Goal: Task Accomplishment & Management: Use online tool/utility

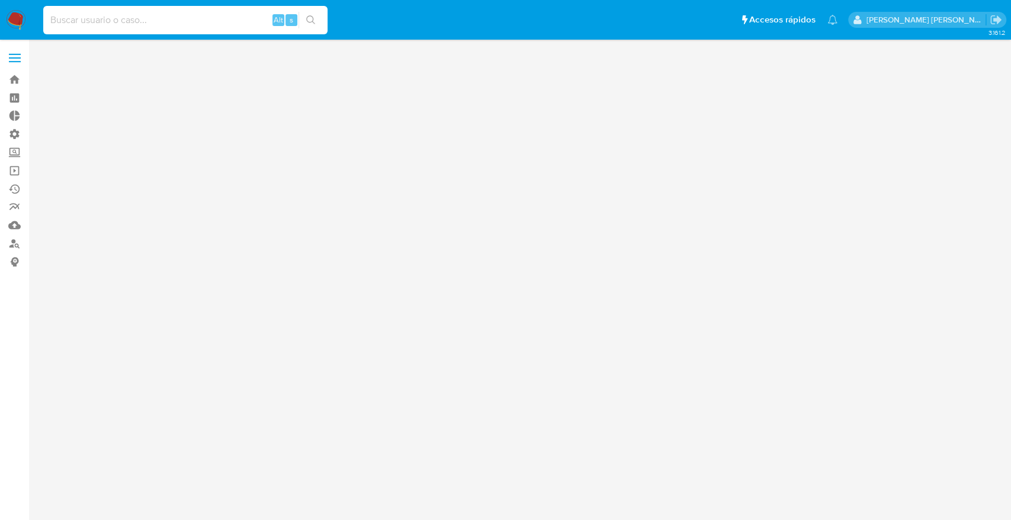
click at [130, 20] on input at bounding box center [185, 19] width 284 height 15
paste input "2413617245"
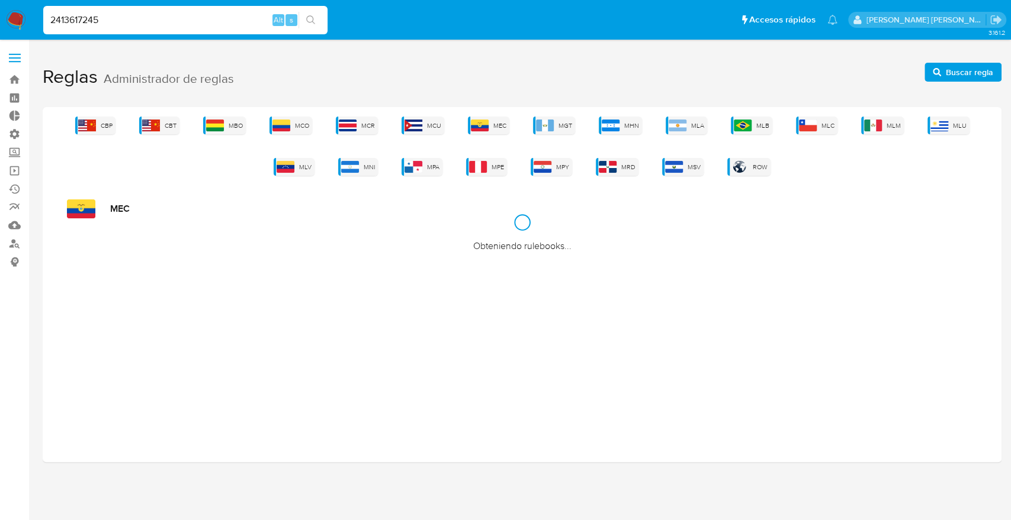
type input "2413617245"
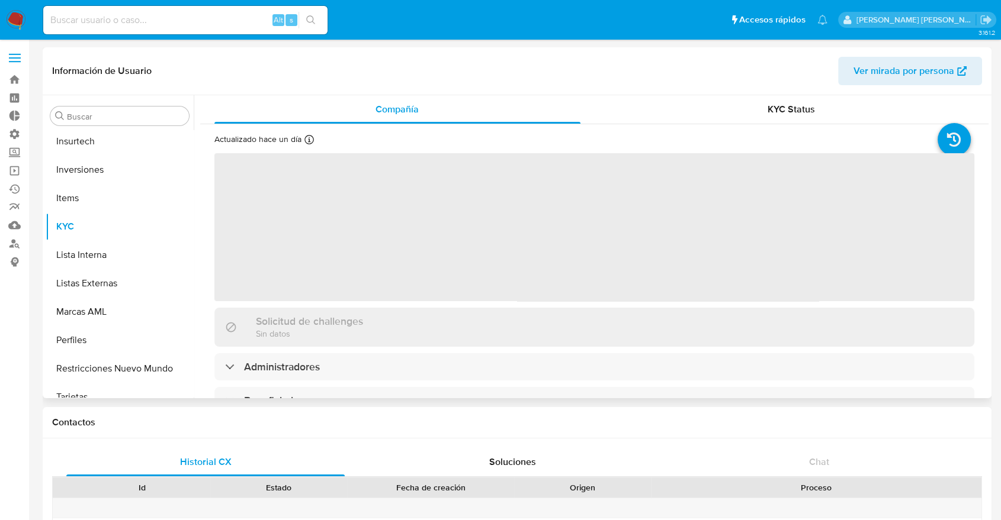
scroll to position [614, 0]
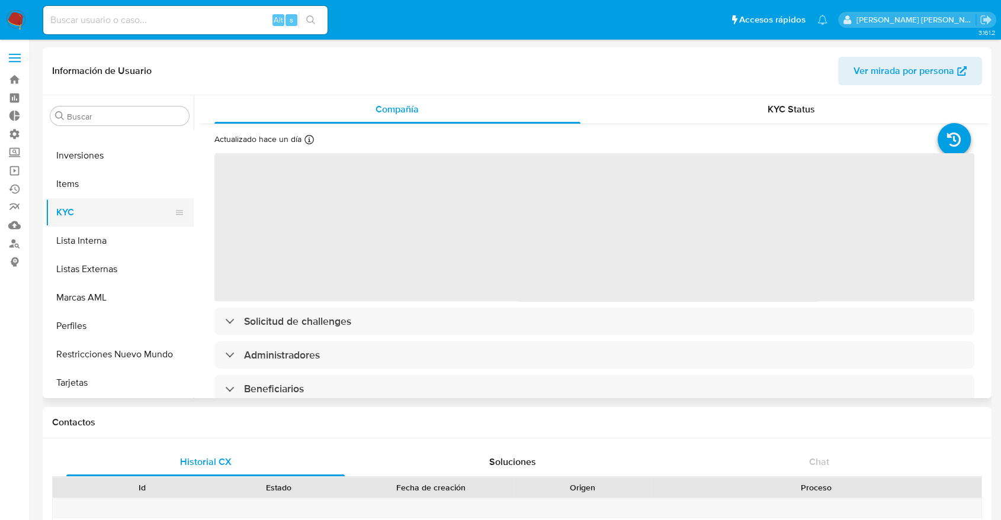
select select "10"
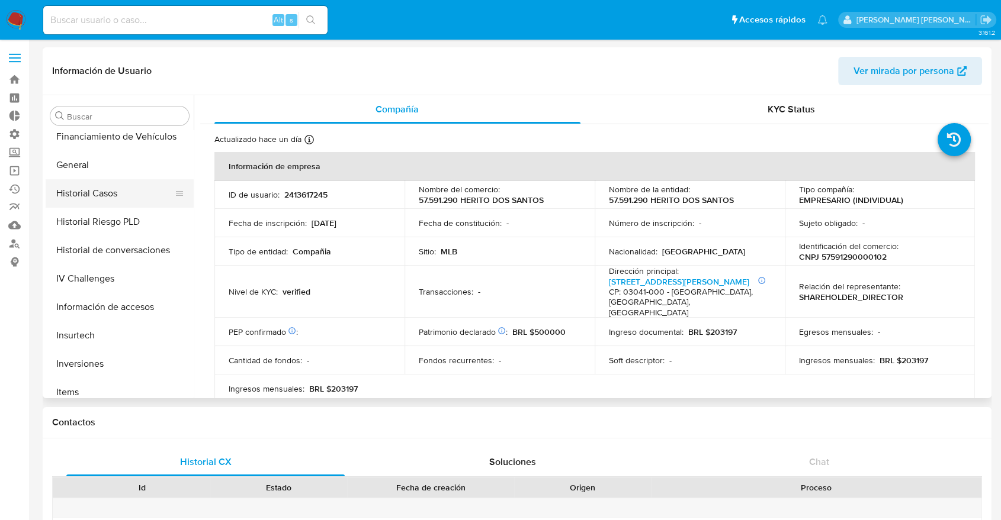
scroll to position [404, 0]
click at [90, 201] on button "Historial Casos" at bounding box center [115, 195] width 139 height 28
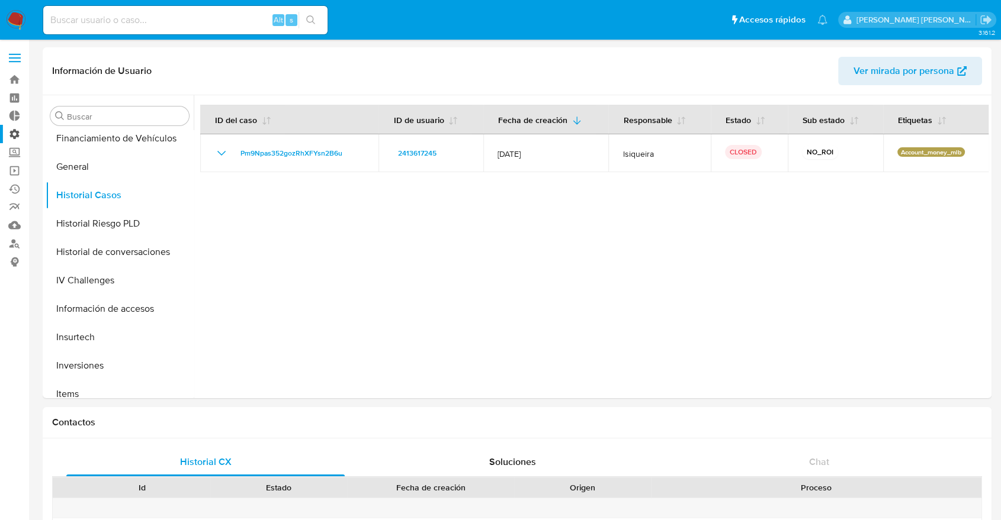
click at [18, 134] on label "Administración" at bounding box center [70, 134] width 141 height 18
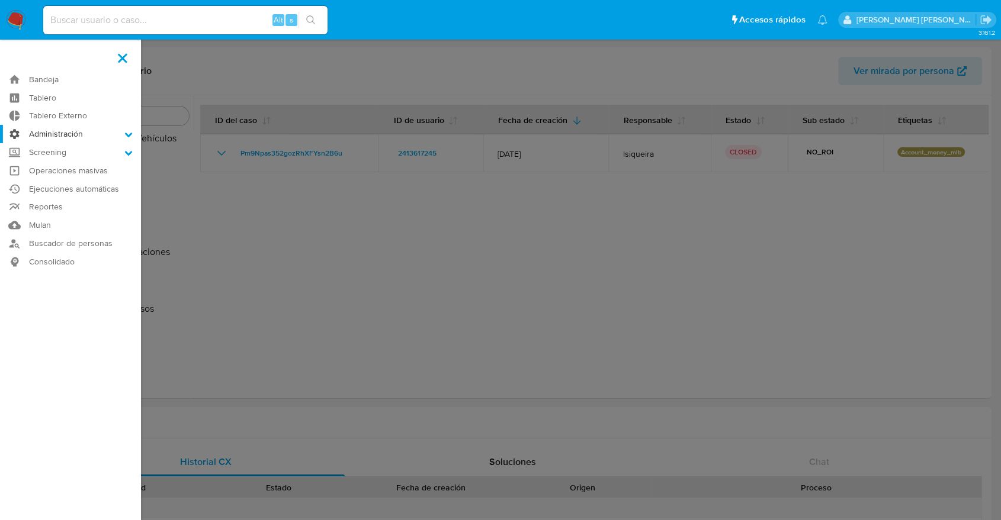
click at [0, 0] on input "Administración" at bounding box center [0, 0] width 0 height 0
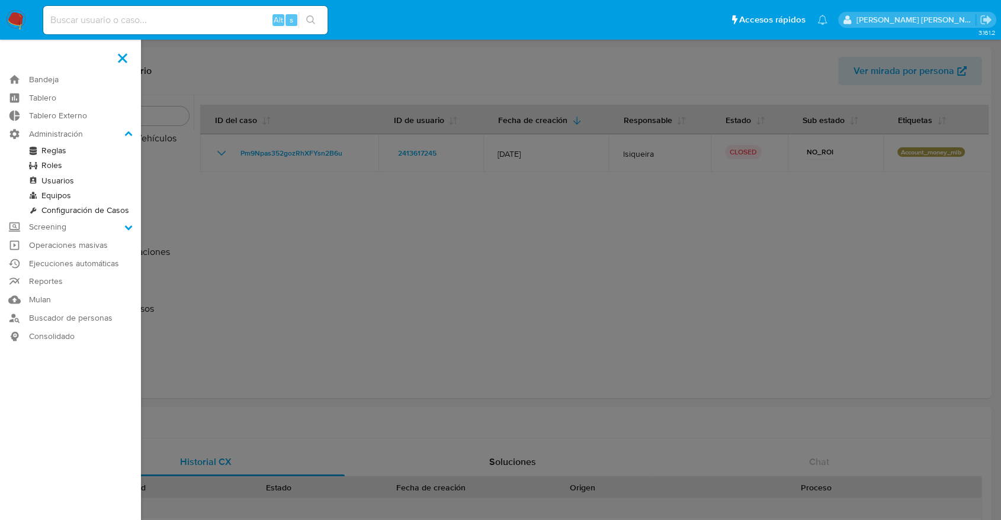
click at [56, 150] on link "Reglas" at bounding box center [70, 150] width 141 height 15
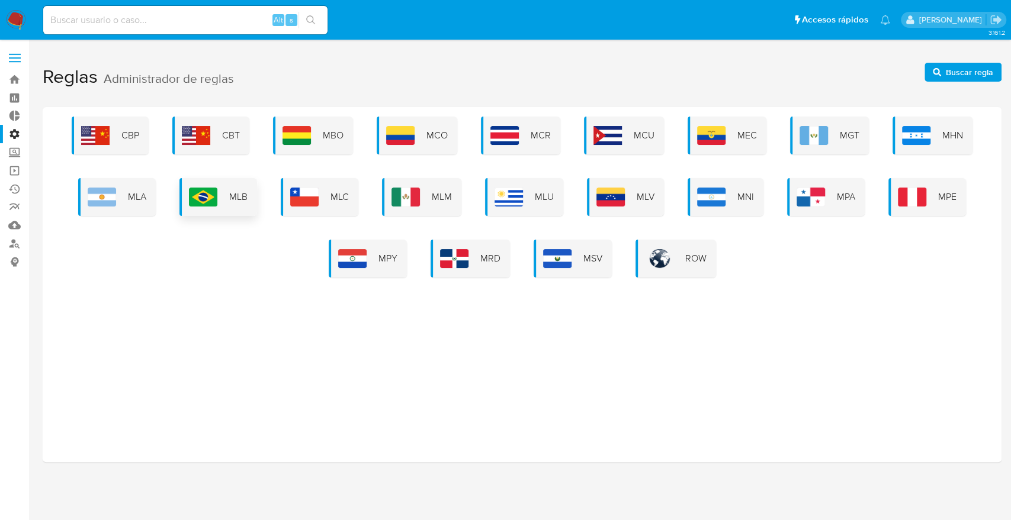
click at [225, 192] on div "MLB" at bounding box center [218, 197] width 78 height 38
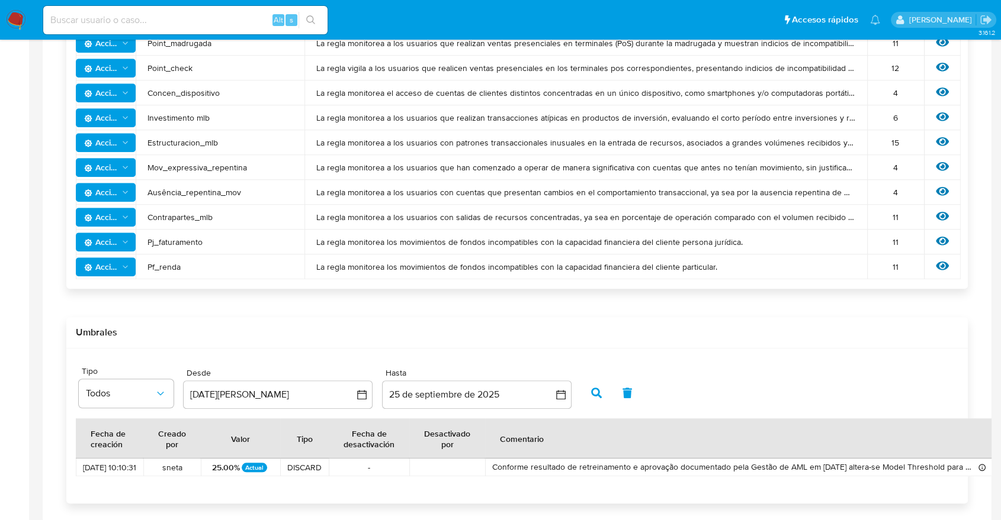
scroll to position [1018, 0]
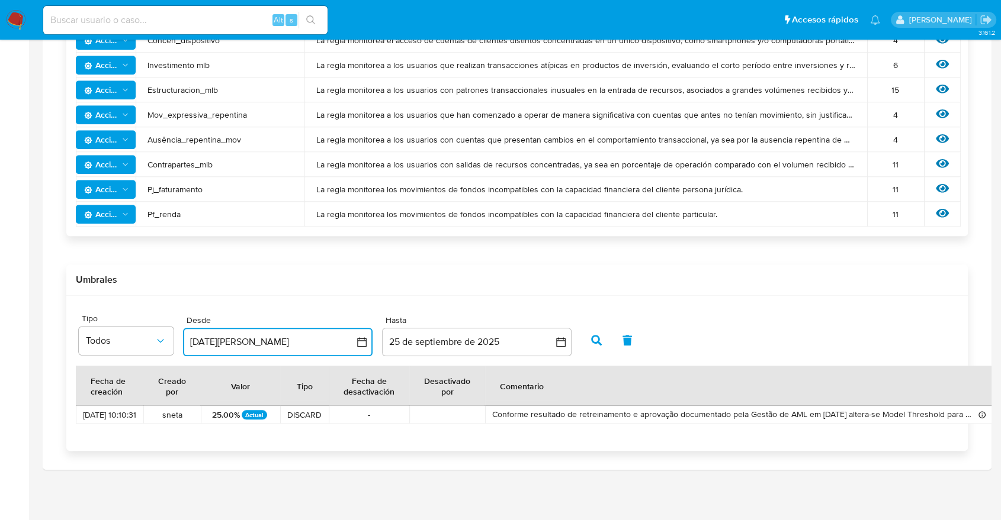
click at [359, 340] on icon "button" at bounding box center [361, 341] width 9 height 9
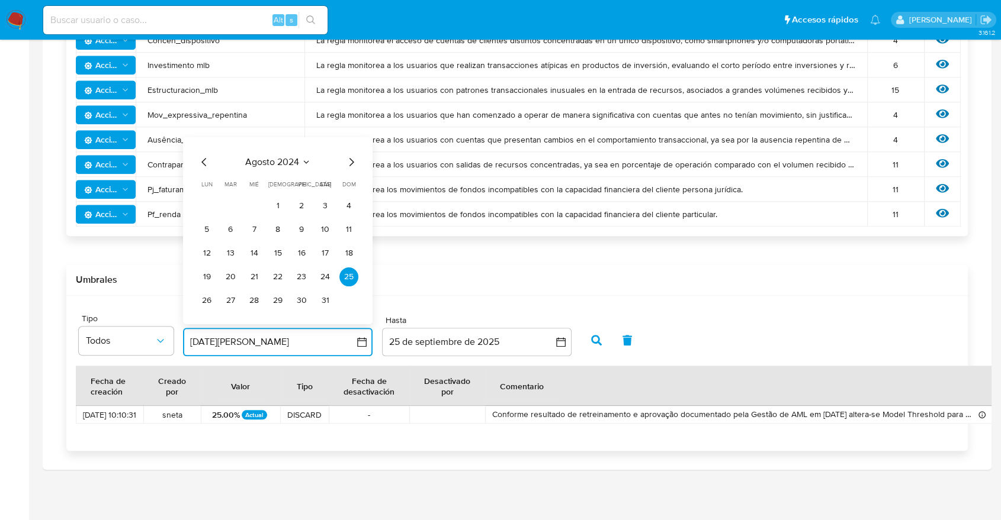
click at [202, 162] on icon "Mes anterior" at bounding box center [203, 161] width 5 height 8
click at [204, 201] on button "1" at bounding box center [206, 205] width 19 height 19
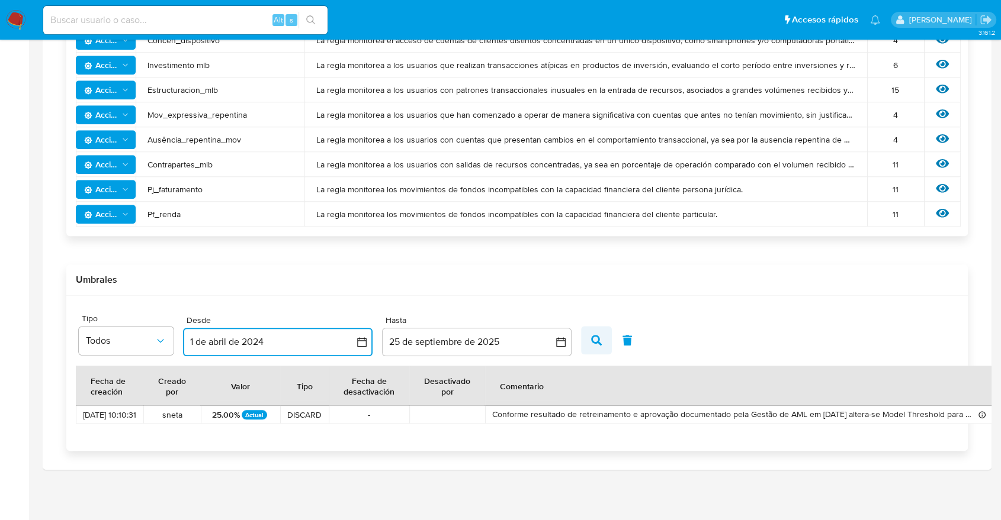
click at [584, 342] on button "button" at bounding box center [596, 340] width 31 height 28
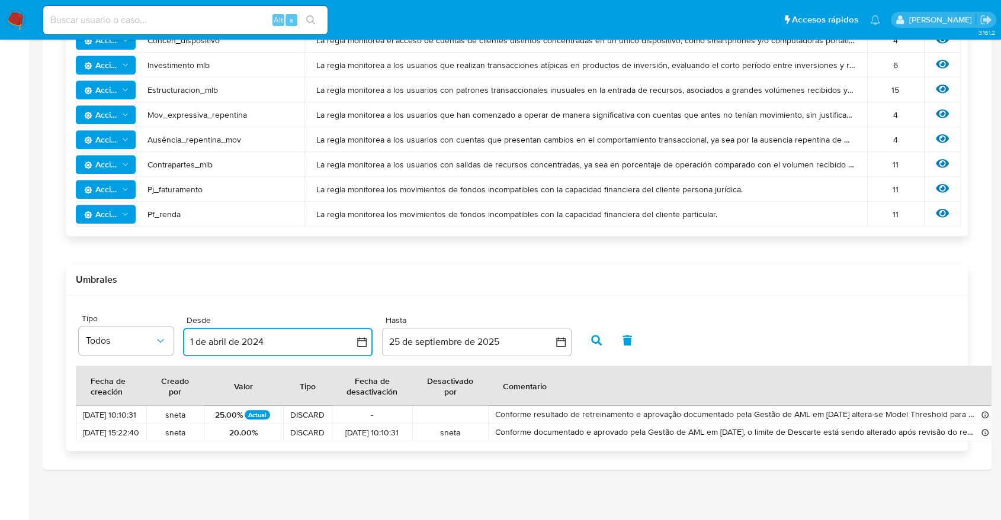
click at [362, 341] on icon "button" at bounding box center [362, 342] width 12 height 12
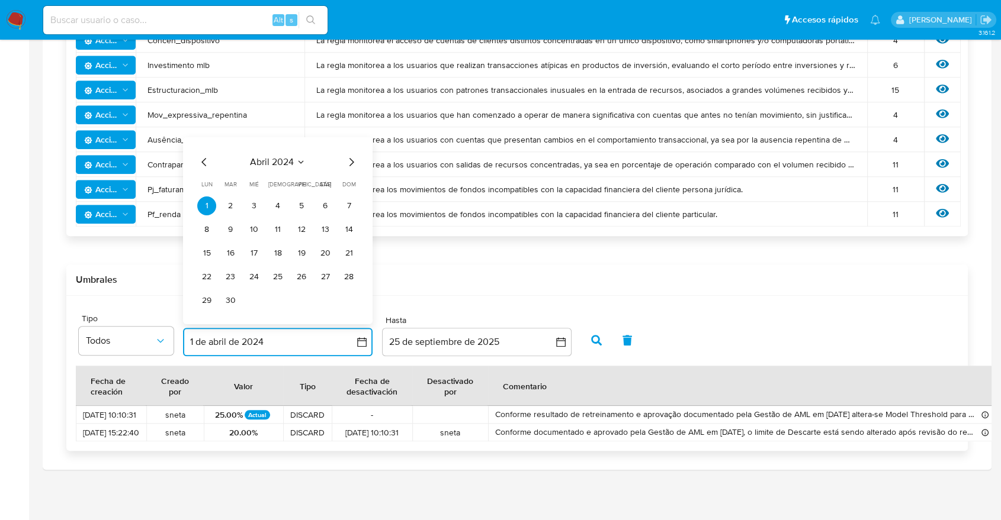
click at [207, 161] on icon "Mes anterior" at bounding box center [204, 162] width 14 height 14
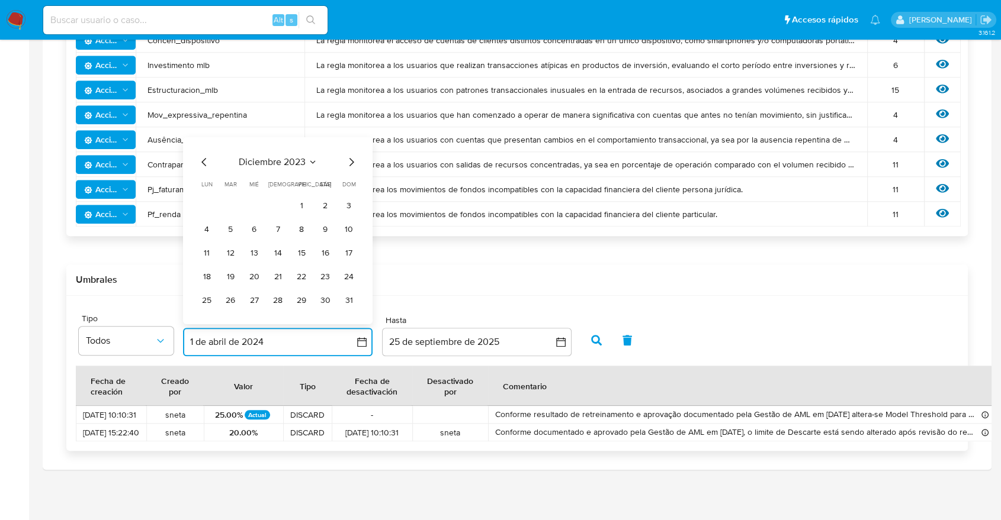
click at [207, 161] on icon "Mes anterior" at bounding box center [204, 162] width 14 height 14
click at [207, 161] on span "lun" at bounding box center [206, 160] width 11 height 9
click at [351, 183] on button "1" at bounding box center [348, 181] width 19 height 19
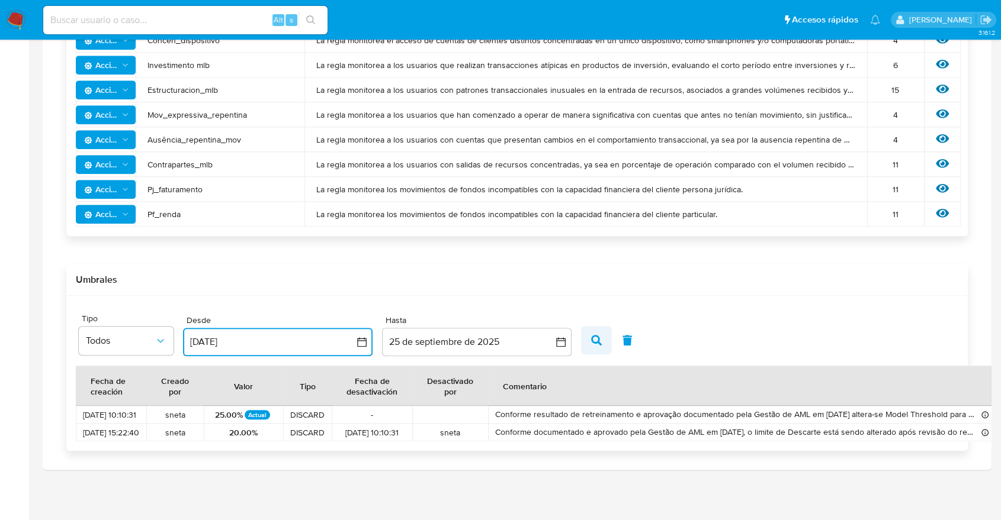
click at [594, 338] on icon "button" at bounding box center [596, 340] width 11 height 11
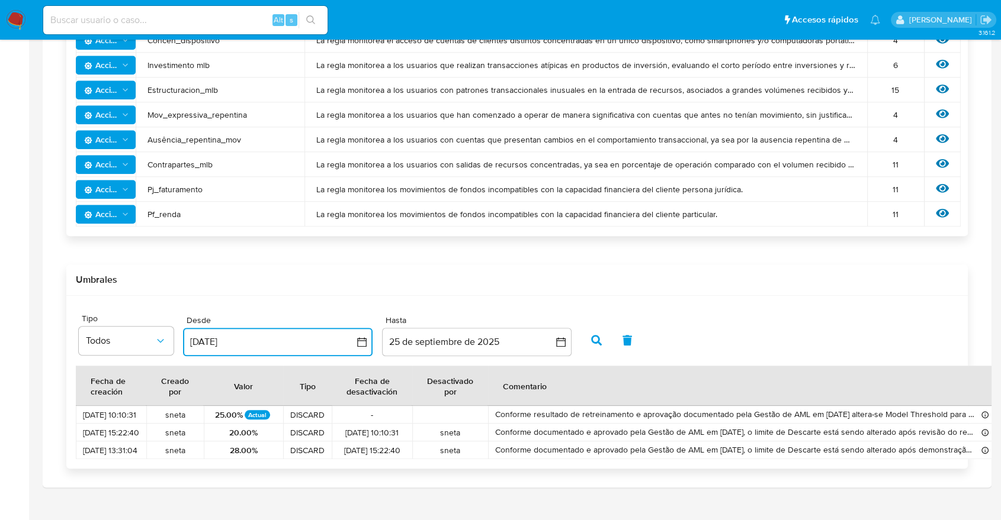
scroll to position [1036, 0]
